Goal: Contribute content

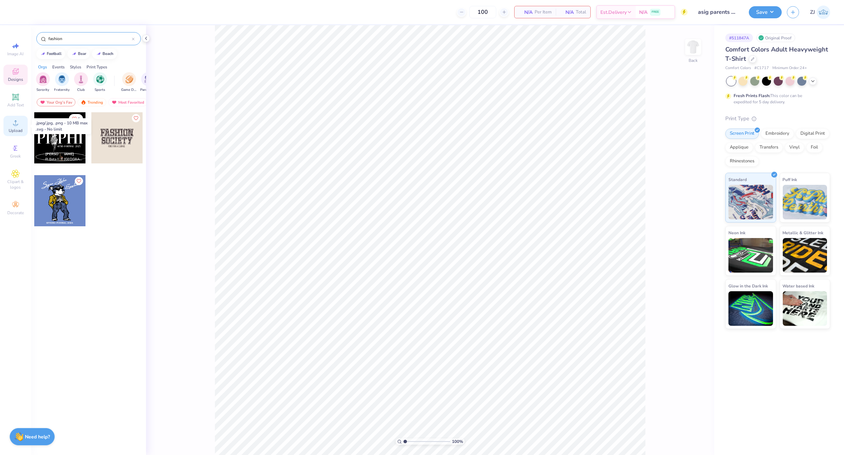
click at [15, 122] on icon at bounding box center [15, 122] width 5 height 5
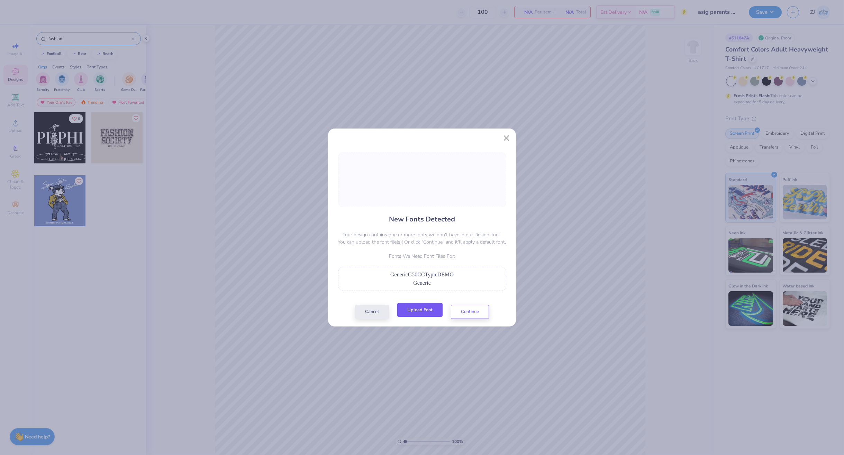
click at [420, 308] on button "Upload Font" at bounding box center [419, 310] width 45 height 14
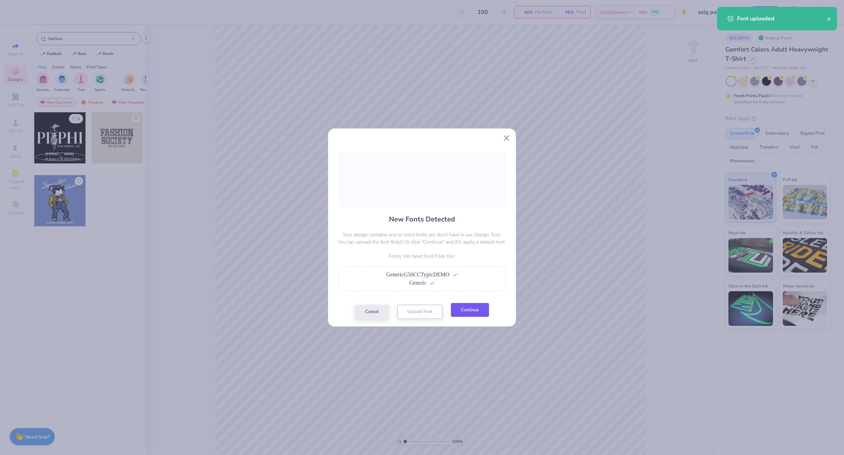
click at [461, 311] on button "Continue" at bounding box center [470, 310] width 38 height 14
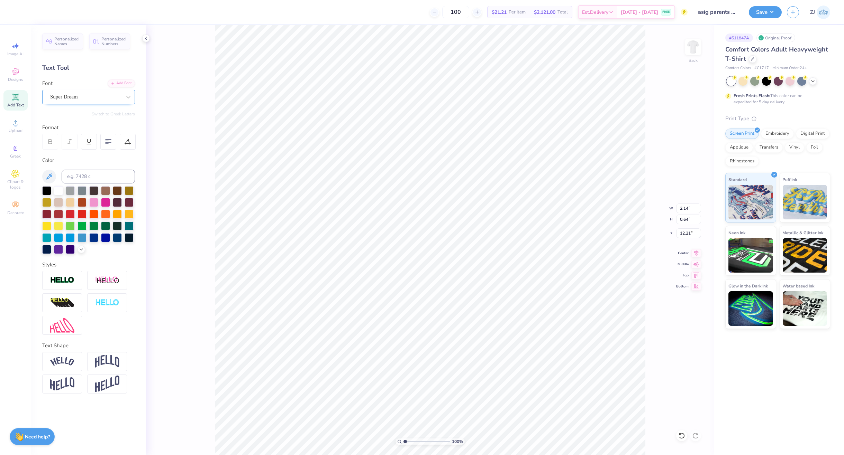
click at [74, 95] on div "Super Dream" at bounding box center [85, 97] width 73 height 11
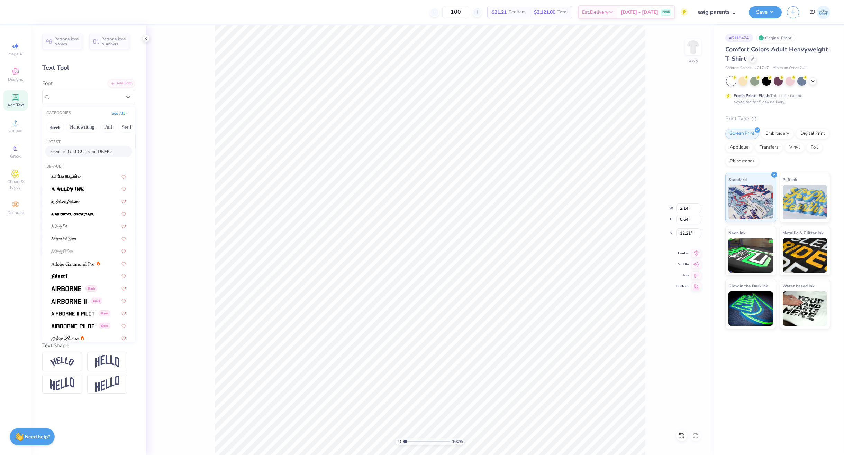
click at [76, 151] on span "Generic G50-CC Typic DEMO" at bounding box center [81, 151] width 61 height 7
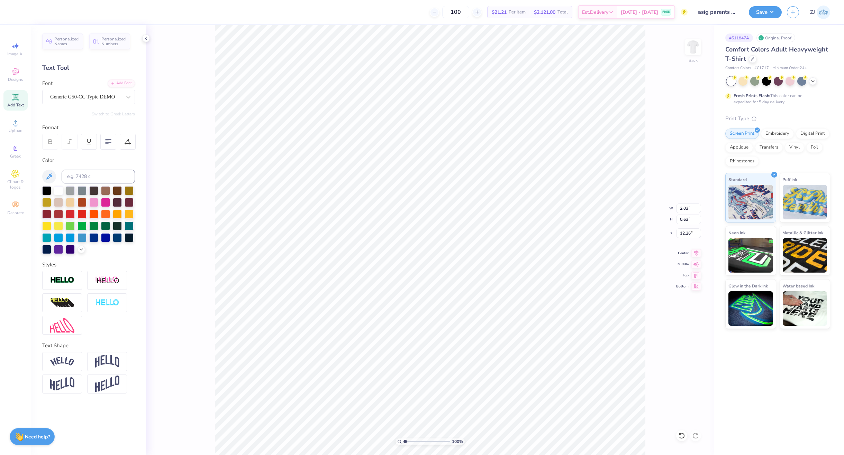
type input "2.03"
type input "0.63"
type input "12.26"
type input "12.31"
type input "2.45"
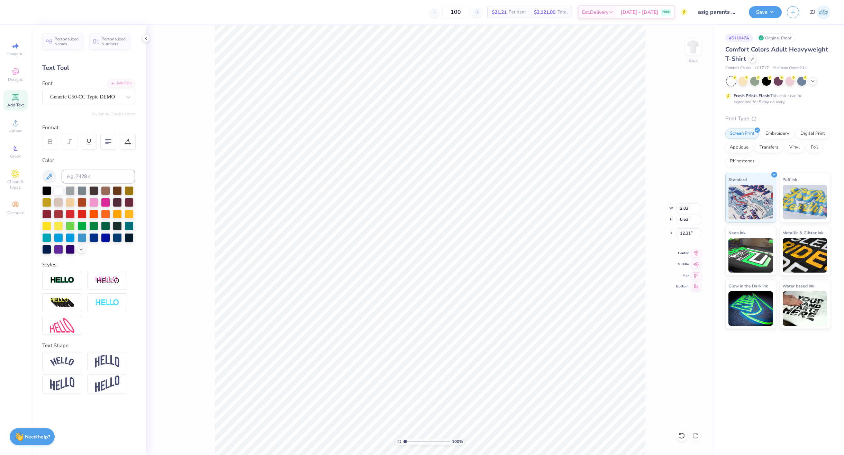
click at [412, 442] on input "range" at bounding box center [426, 442] width 47 height 6
type input "12.26"
click at [399, 443] on icon at bounding box center [399, 442] width 4 height 4
type input "1"
click at [685, 206] on input "9.18" at bounding box center [688, 209] width 25 height 10
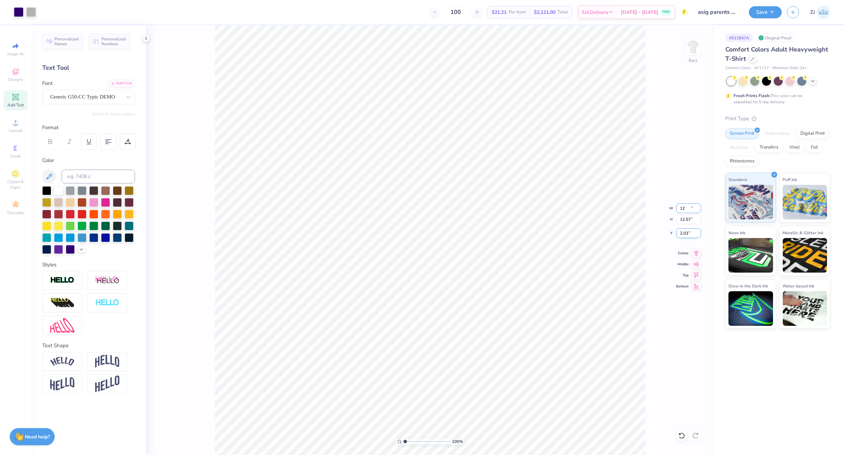
type input "12.00"
type input "12.57"
click at [689, 234] on input "2.03" at bounding box center [688, 234] width 25 height 10
type input "3.00"
click at [696, 254] on icon at bounding box center [696, 252] width 10 height 8
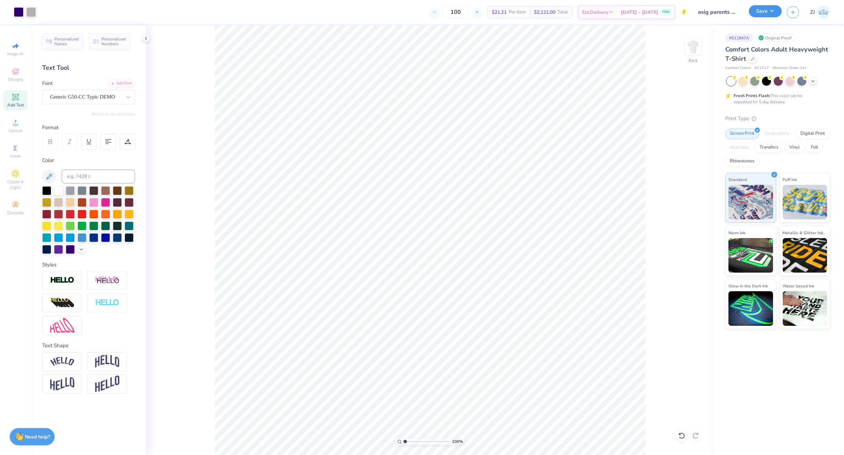
click at [768, 6] on button "Save" at bounding box center [764, 11] width 33 height 12
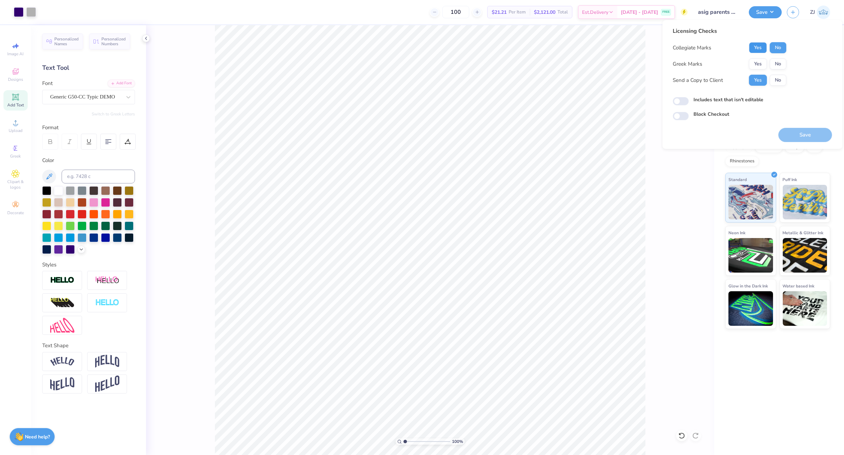
click at [762, 47] on button "Yes" at bounding box center [757, 47] width 18 height 11
click at [755, 65] on button "Yes" at bounding box center [757, 63] width 18 height 11
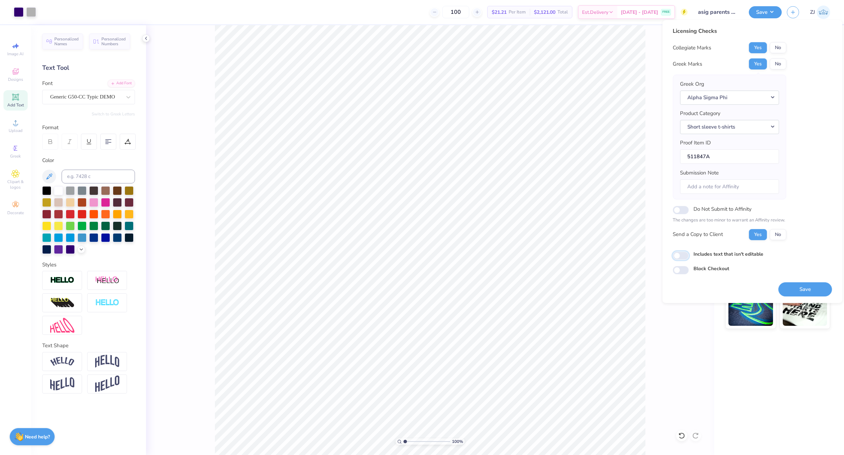
click at [683, 255] on input "Includes text that isn't editable" at bounding box center [680, 256] width 16 height 8
checkbox input "true"
click at [795, 287] on button "Save" at bounding box center [805, 290] width 54 height 14
click at [749, 362] on div "# 511847A Original Proof Comfort Colors Adult Heavyweight T-Shirt Comfort Color…" at bounding box center [779, 240] width 130 height 430
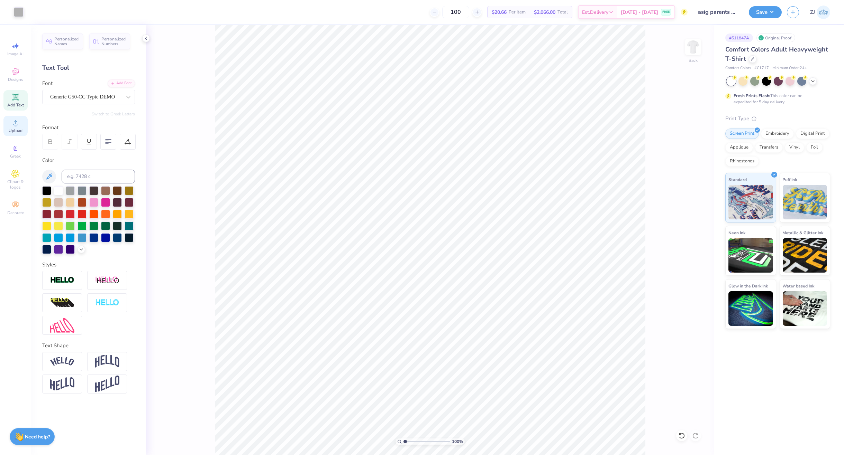
click at [14, 131] on span "Upload" at bounding box center [16, 131] width 14 height 6
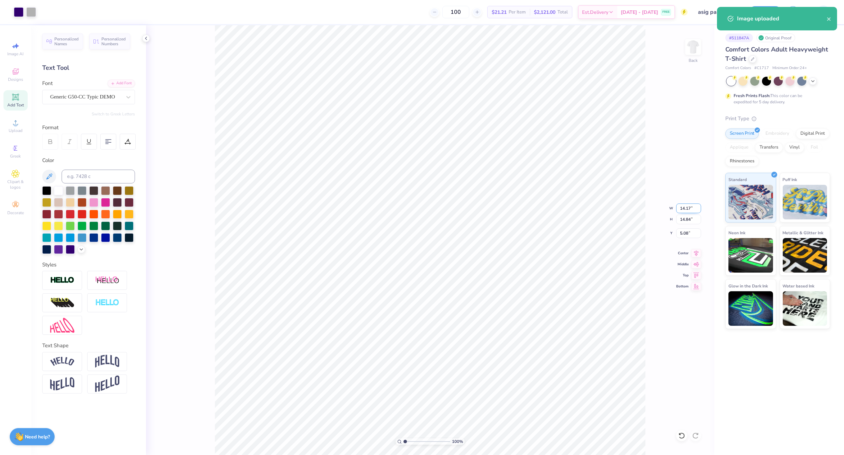
click at [688, 207] on input "14.17" at bounding box center [688, 209] width 25 height 10
type input "12.00"
type input "12.57"
click at [686, 234] on input "6.22" at bounding box center [688, 234] width 25 height 10
type input "3.00"
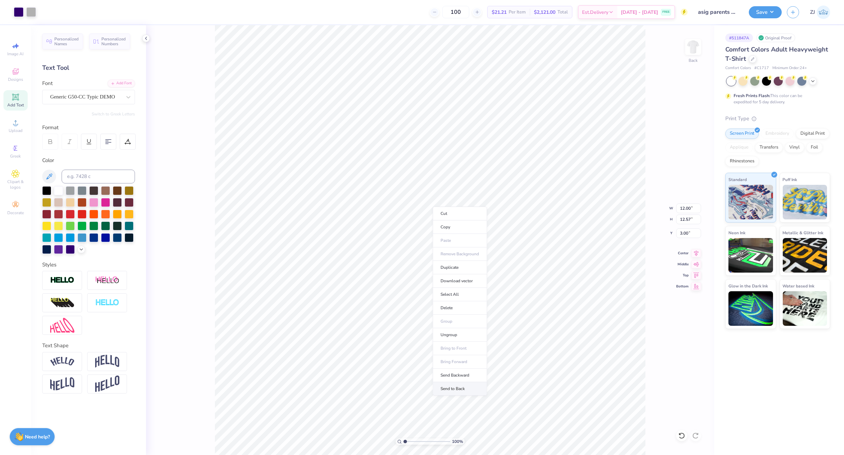
click at [461, 388] on li "Send to Back" at bounding box center [459, 389] width 54 height 13
click at [771, 11] on button "Save" at bounding box center [764, 11] width 33 height 12
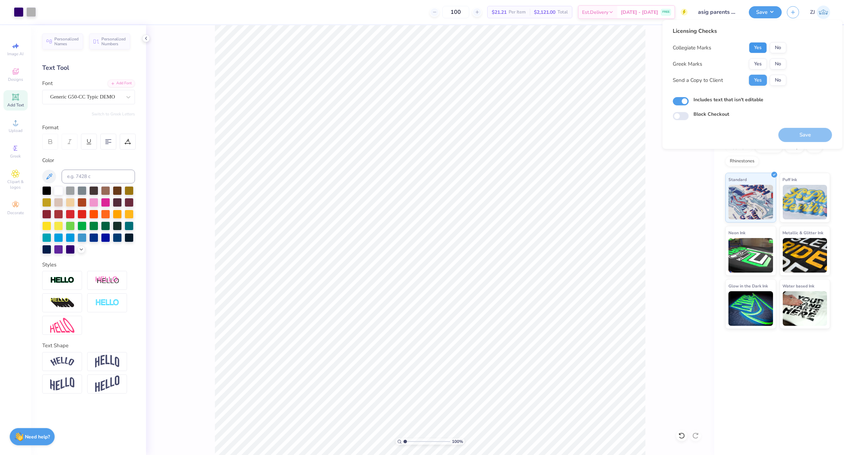
click at [756, 46] on button "Yes" at bounding box center [757, 47] width 18 height 11
click at [754, 62] on button "Yes" at bounding box center [757, 63] width 18 height 11
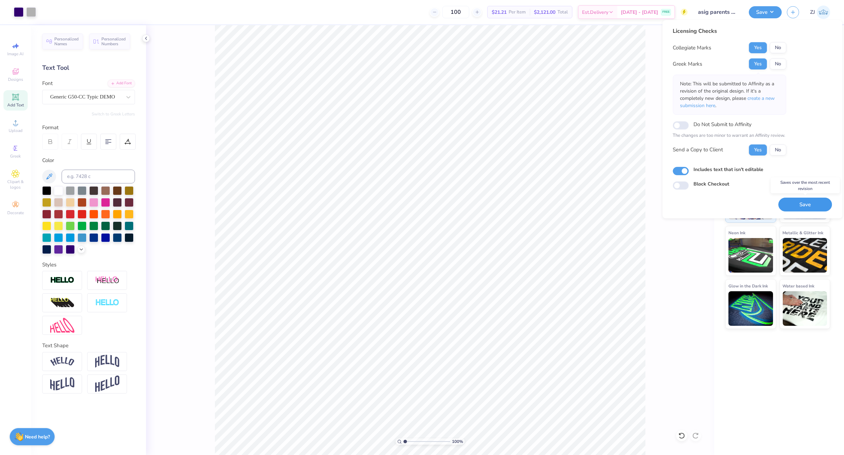
click at [796, 206] on button "Save" at bounding box center [805, 205] width 54 height 14
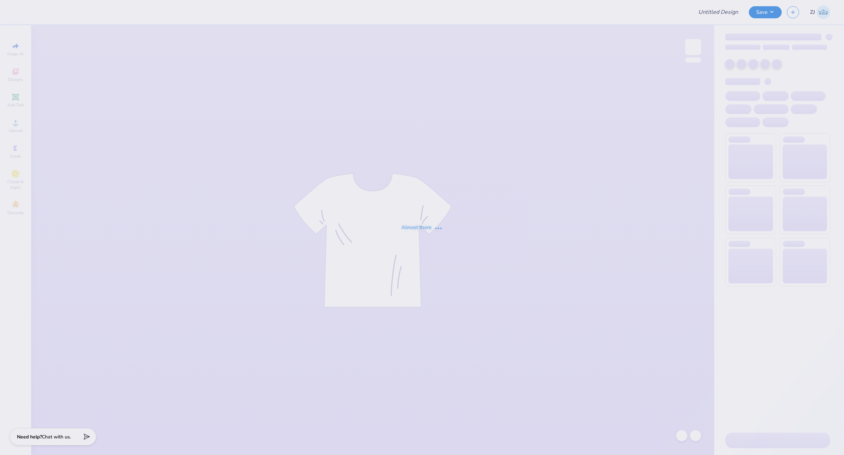
type input "Maroon T12"
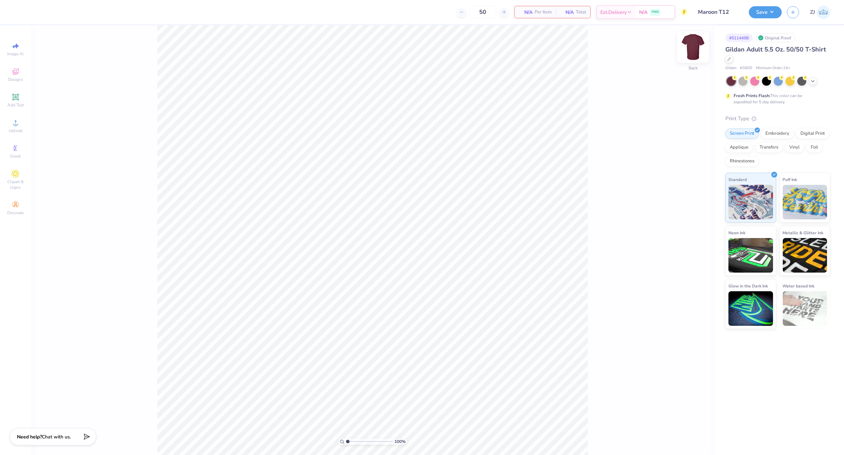
click at [691, 60] on div "Back" at bounding box center [693, 51] width 16 height 25
